Goal: Navigation & Orientation: Find specific page/section

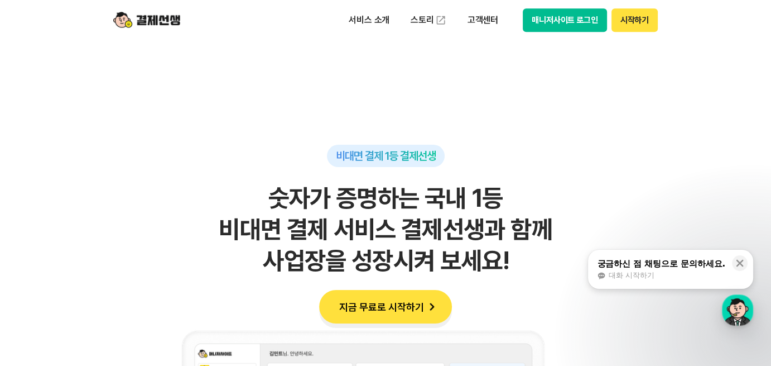
scroll to position [726, 0]
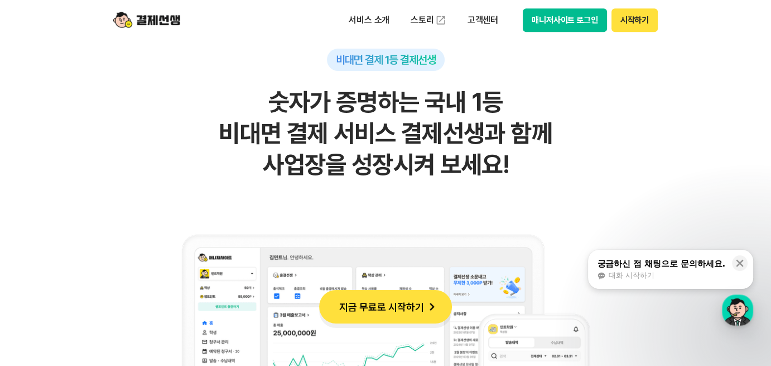
click at [717, 265] on div "궁금하신 점 채팅으로 문의하세요." at bounding box center [661, 263] width 128 height 11
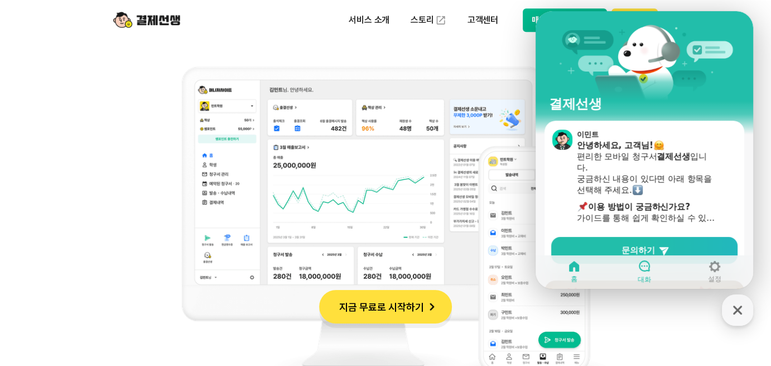
scroll to position [1005, 0]
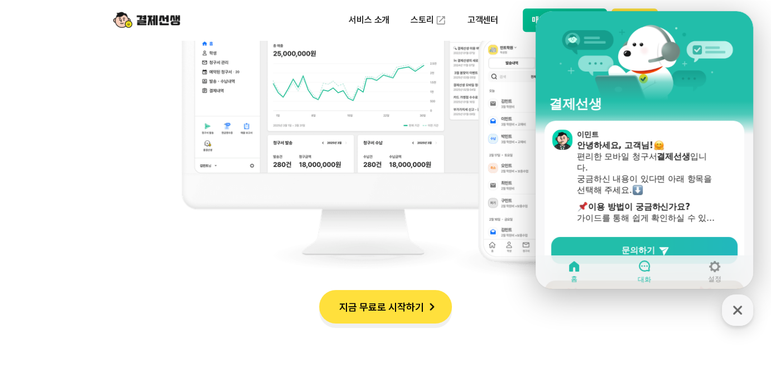
click at [649, 268] on icon at bounding box center [644, 265] width 11 height 11
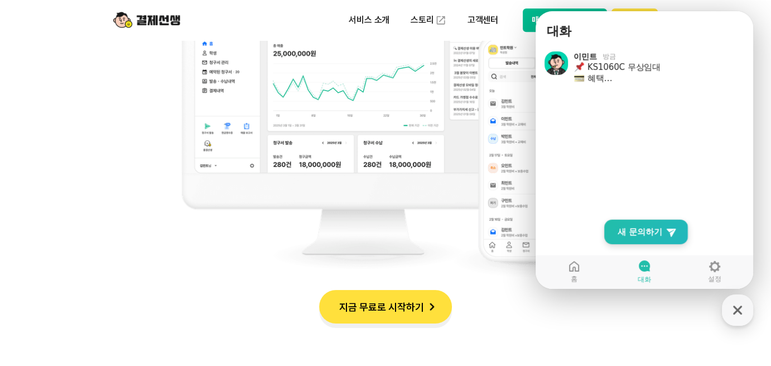
click at [635, 233] on span "새 문의하기" at bounding box center [640, 231] width 45 height 11
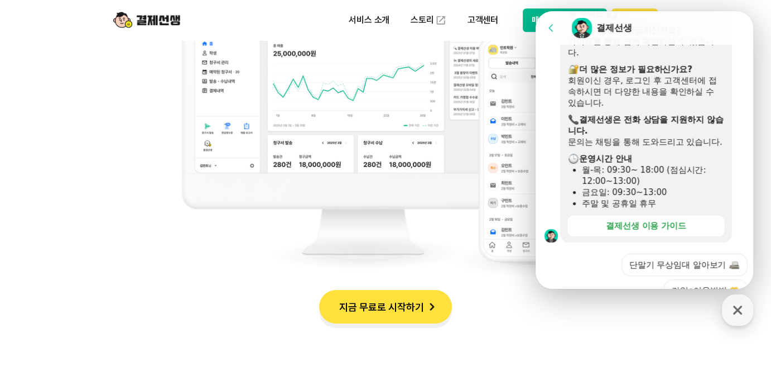
scroll to position [433, 0]
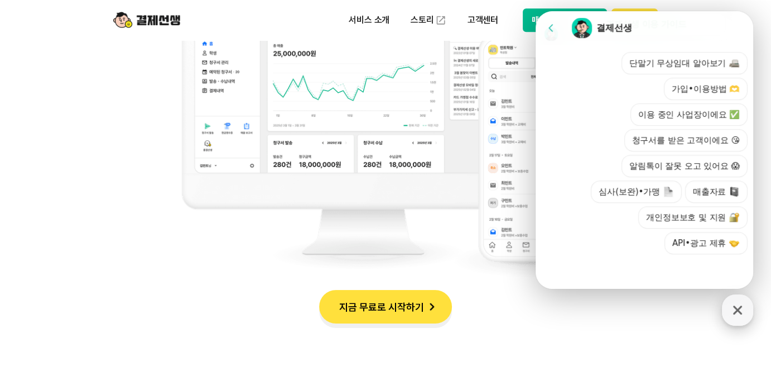
click at [737, 314] on icon "button" at bounding box center [738, 310] width 20 height 20
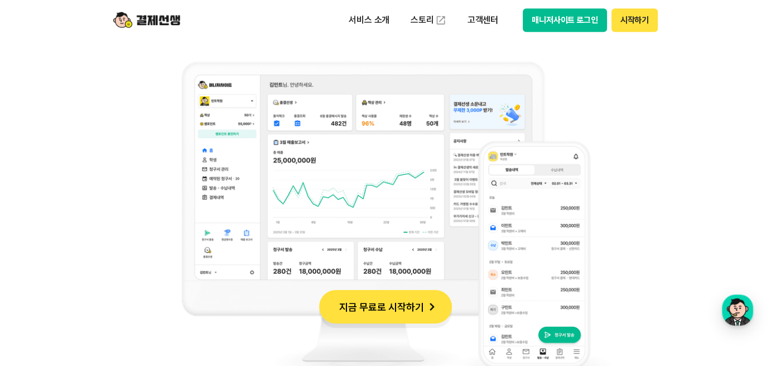
scroll to position [837, 0]
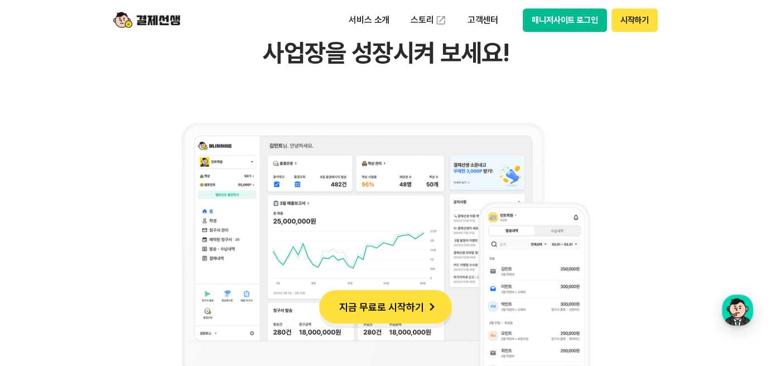
click at [642, 21] on button "시작하기" at bounding box center [635, 19] width 46 height 23
click at [481, 23] on p "고객센터" at bounding box center [483, 20] width 46 height 20
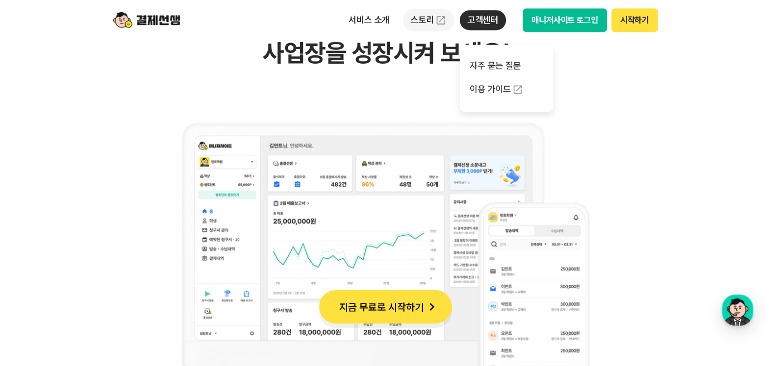
click at [428, 21] on link "스토리" at bounding box center [428, 20] width 51 height 22
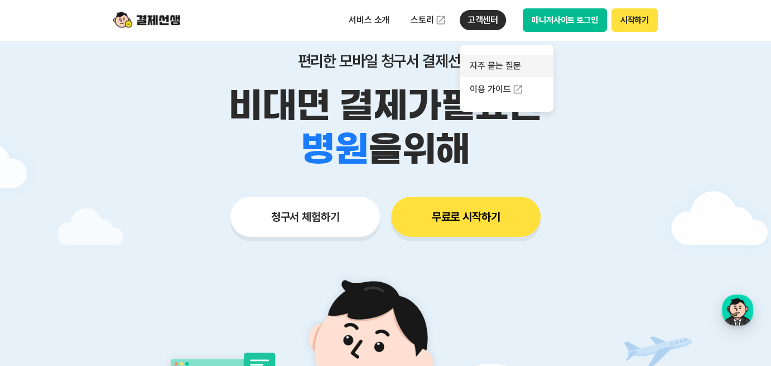
scroll to position [0, 0]
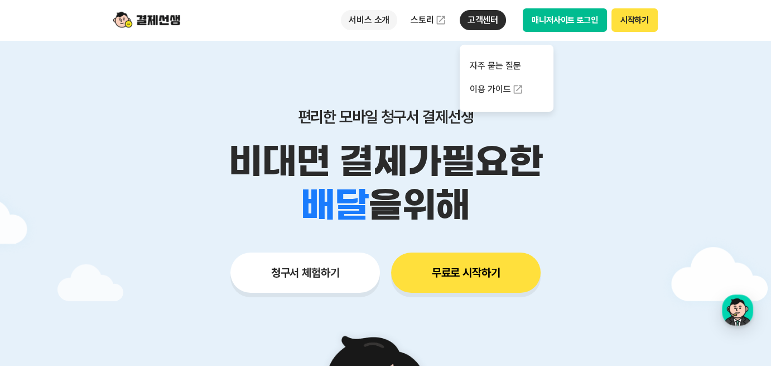
click at [378, 17] on p "서비스 소개" at bounding box center [369, 20] width 56 height 20
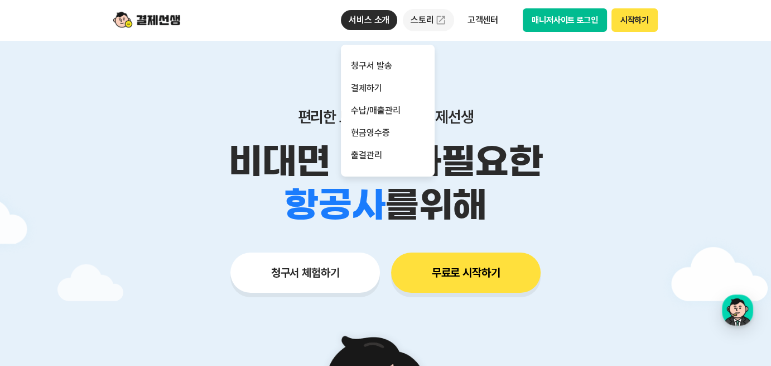
click at [420, 18] on link "스토리" at bounding box center [428, 20] width 51 height 22
click at [483, 21] on p "고객센터" at bounding box center [483, 20] width 46 height 20
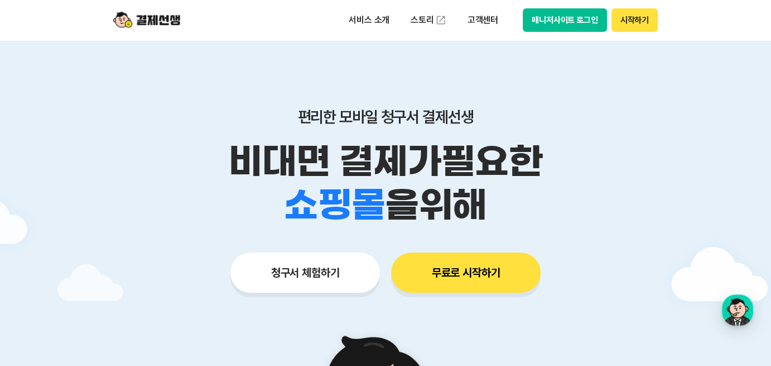
click at [550, 21] on button "매니저사이트 로그인" at bounding box center [565, 19] width 84 height 23
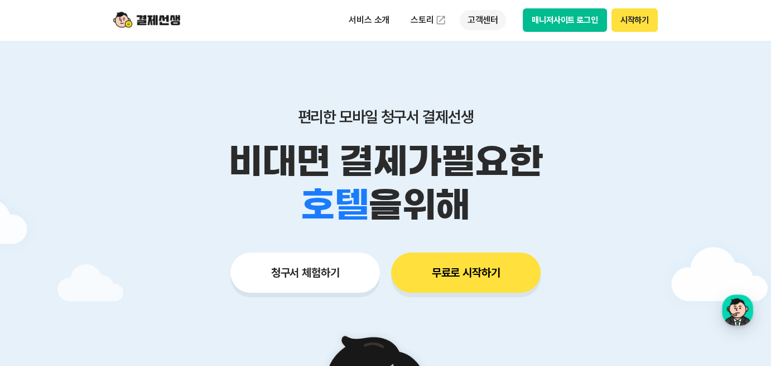
click at [479, 23] on p "고객센터" at bounding box center [483, 20] width 46 height 20
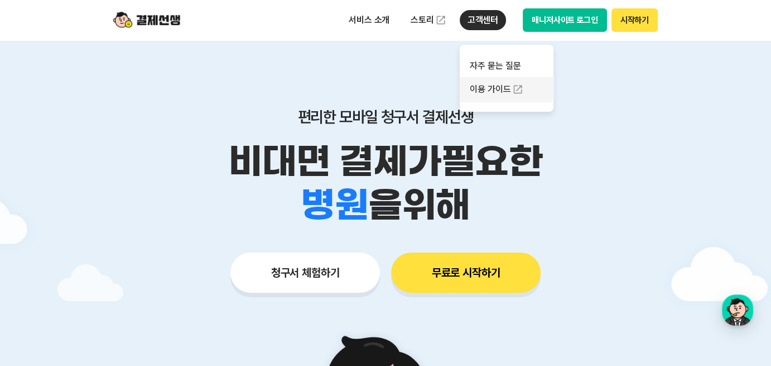
click at [487, 88] on link "이용 가이드" at bounding box center [507, 89] width 94 height 25
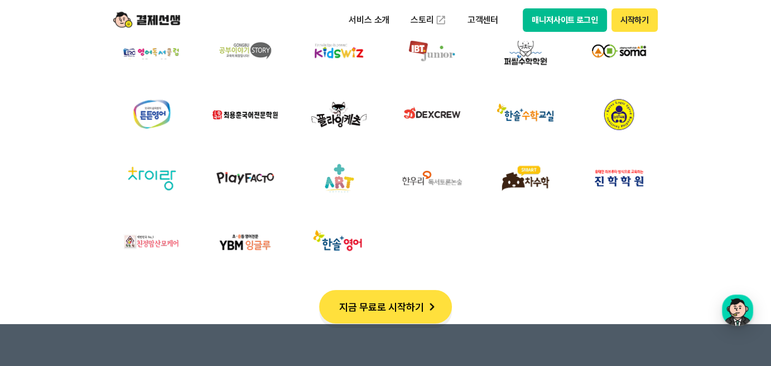
scroll to position [4019, 0]
